Goal: Information Seeking & Learning: Understand process/instructions

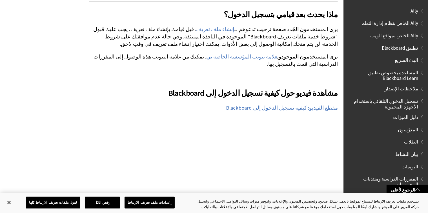
scroll to position [305, 0]
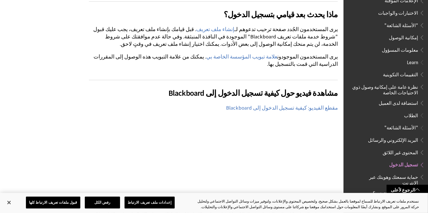
click at [377, 9] on span "الاختبارات والواجبات" at bounding box center [387, 13] width 75 height 10
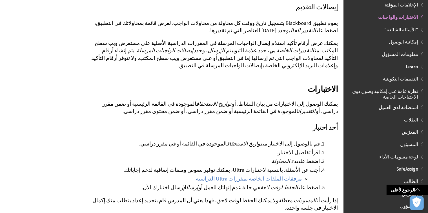
click at [398, 74] on span "التقييمات التكوينية" at bounding box center [400, 78] width 35 height 8
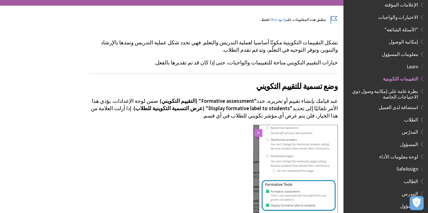
scroll to position [98, 0]
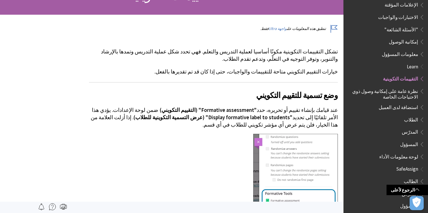
click at [184, 166] on div at bounding box center [213, 208] width 249 height 149
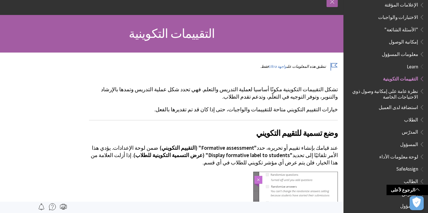
scroll to position [26, 0]
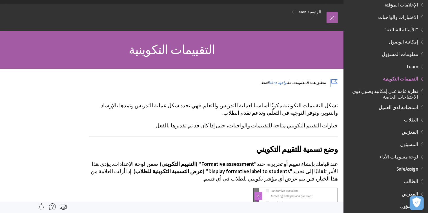
click at [373, 12] on span "الاختبارات والواجبات" at bounding box center [387, 17] width 75 height 10
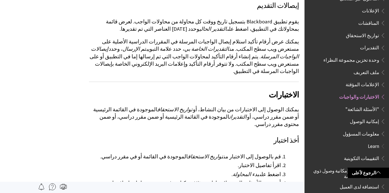
scroll to position [218, 0]
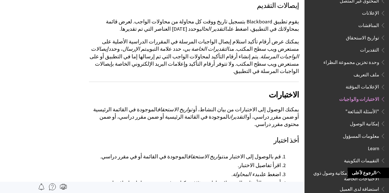
click at [371, 34] on span "تواريخ الاستحقاق" at bounding box center [362, 37] width 33 height 8
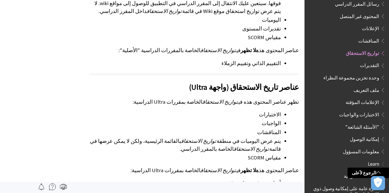
scroll to position [615, 0]
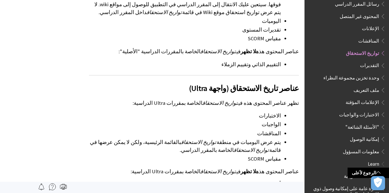
click at [272, 112] on li "الاختبارات" at bounding box center [185, 116] width 192 height 8
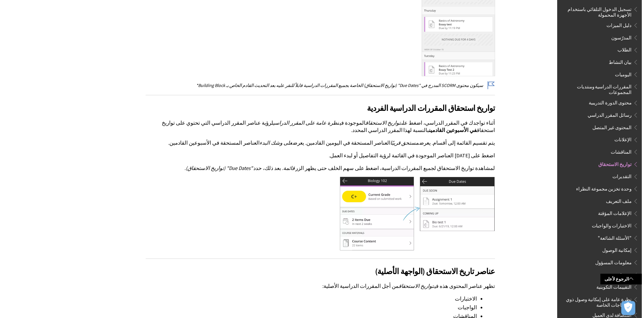
scroll to position [239, 0]
